Goal: Information Seeking & Learning: Learn about a topic

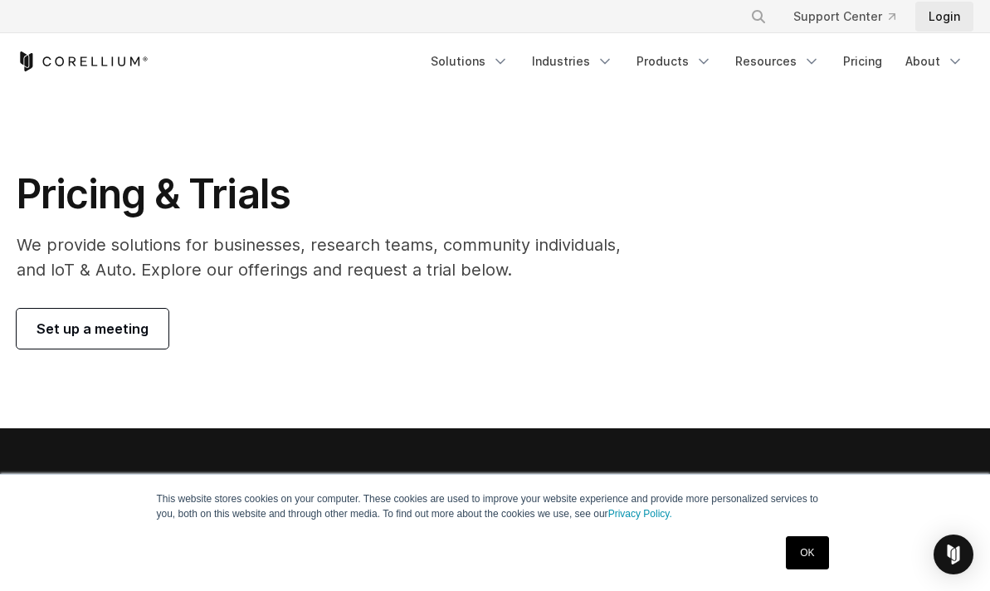
click at [931, 19] on link "Login" at bounding box center [945, 17] width 58 height 30
click at [867, 54] on link "Pricing" at bounding box center [862, 61] width 59 height 30
click at [879, 67] on link "Pricing" at bounding box center [862, 61] width 59 height 30
drag, startPoint x: 950, startPoint y: 1, endPoint x: 882, endPoint y: 61, distance: 90.0
click at [882, 59] on link "Pricing" at bounding box center [862, 61] width 59 height 30
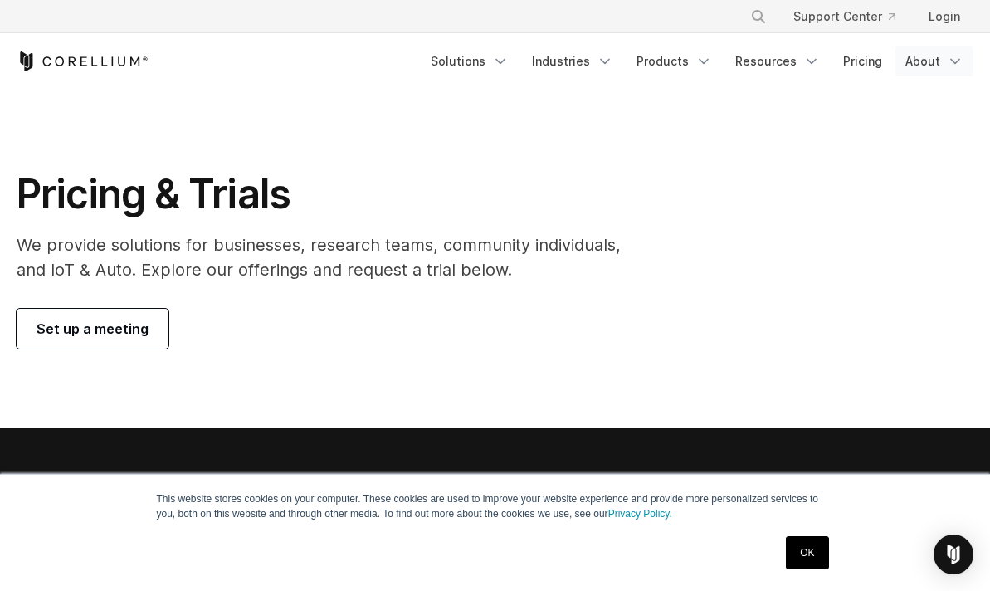
click at [954, 51] on link "About" at bounding box center [935, 61] width 78 height 30
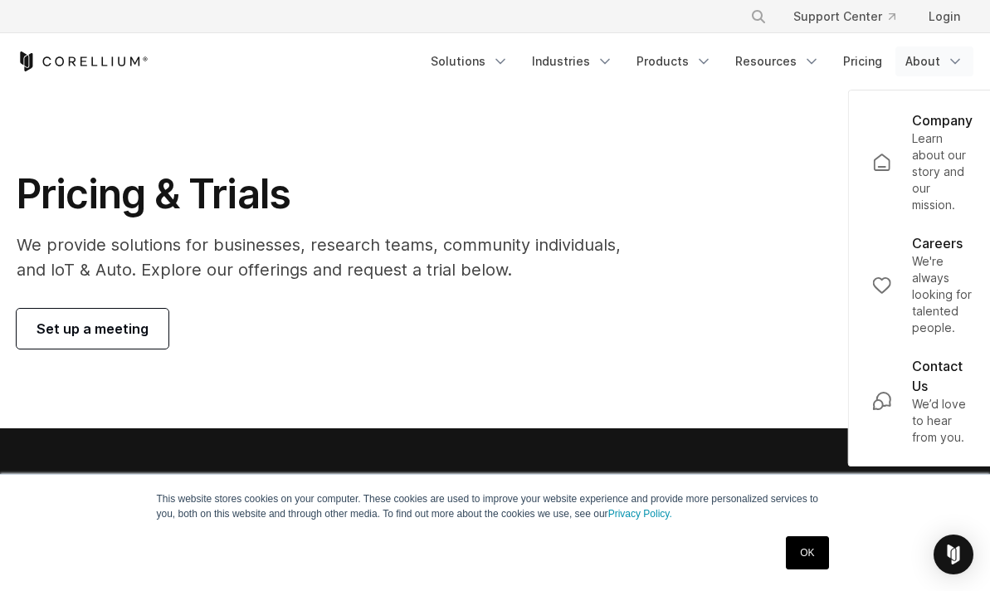
click at [954, 51] on link "About" at bounding box center [935, 61] width 78 height 30
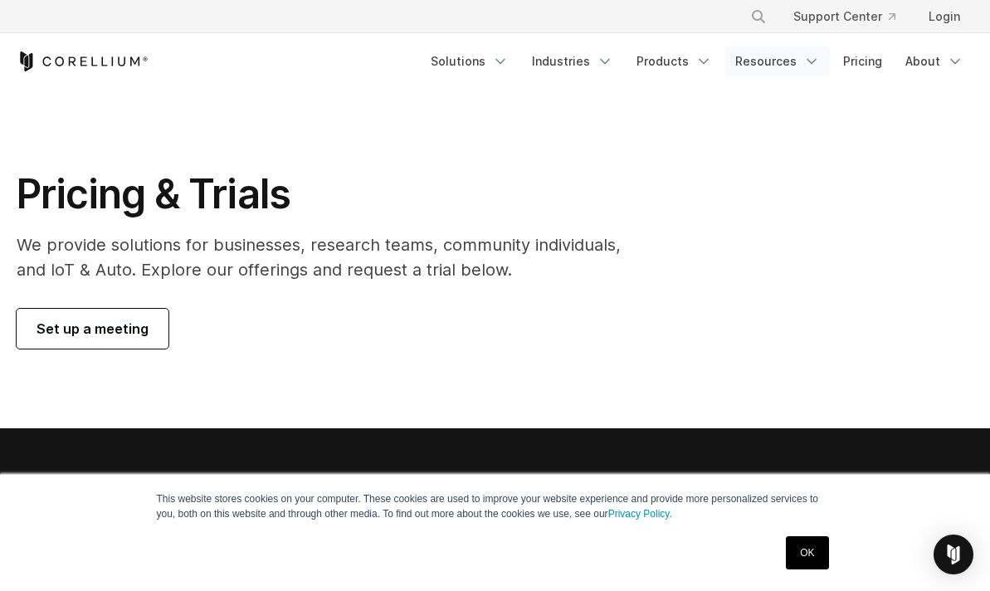
click at [812, 57] on icon "Navigation Menu" at bounding box center [811, 61] width 17 height 17
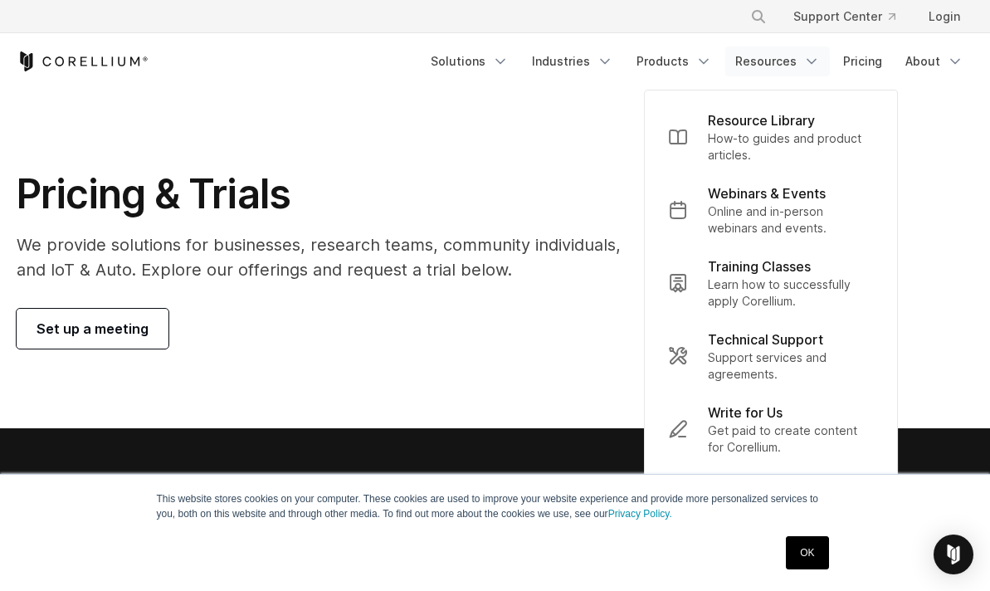
click at [812, 57] on icon "Navigation Menu" at bounding box center [811, 61] width 17 height 17
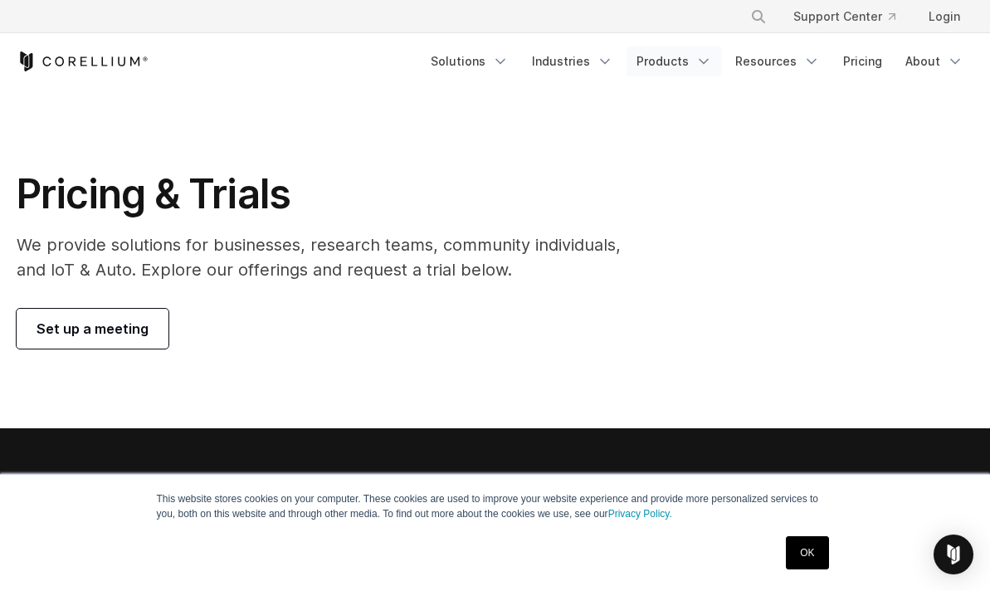
click at [710, 59] on icon "Navigation Menu" at bounding box center [704, 61] width 17 height 17
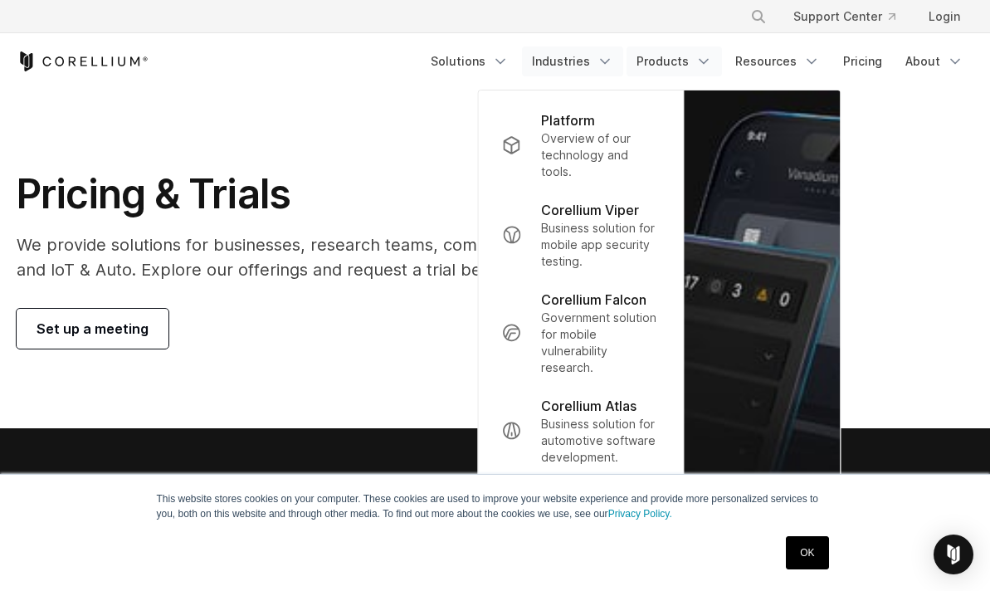
click at [610, 57] on icon "Navigation Menu" at bounding box center [605, 61] width 17 height 17
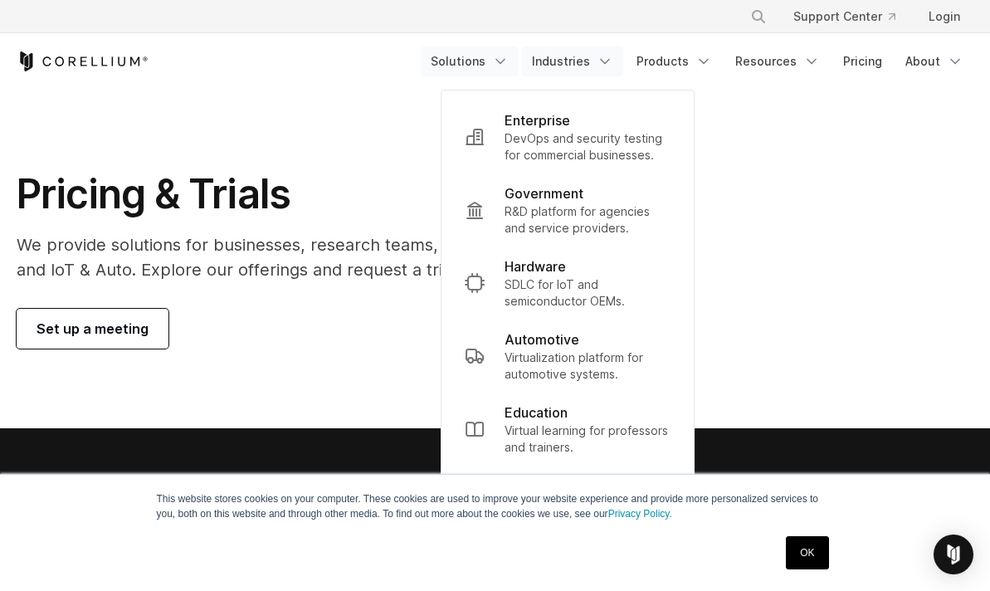
click at [509, 63] on icon "Navigation Menu" at bounding box center [500, 61] width 17 height 17
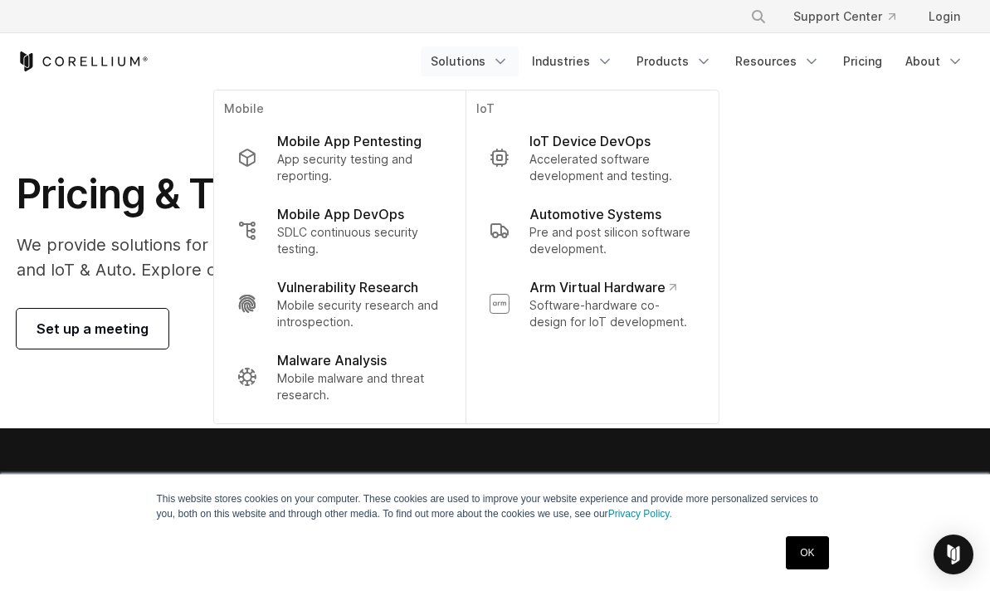
click at [509, 63] on icon "Navigation Menu" at bounding box center [500, 61] width 17 height 17
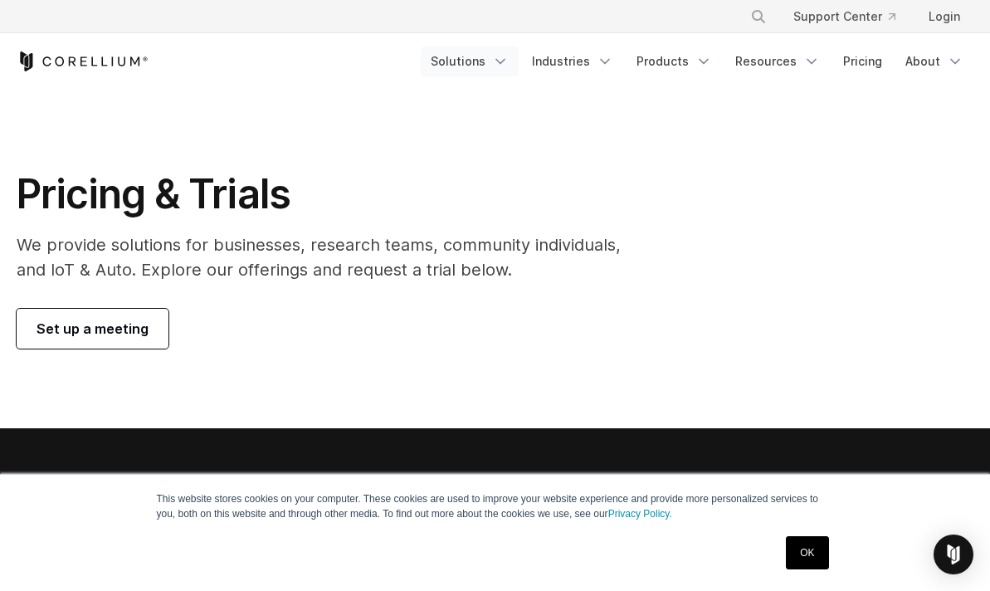
click at [481, 68] on link "Solutions" at bounding box center [470, 61] width 98 height 30
